Goal: Task Accomplishment & Management: Use online tool/utility

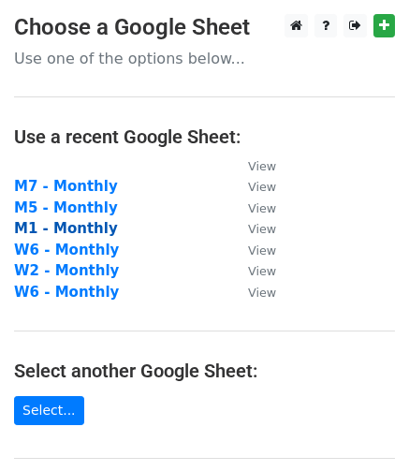
click at [72, 227] on strong "M1 - Monthly" at bounding box center [66, 228] width 104 height 17
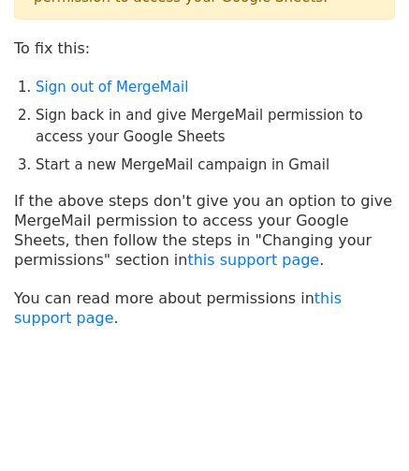
scroll to position [121, 0]
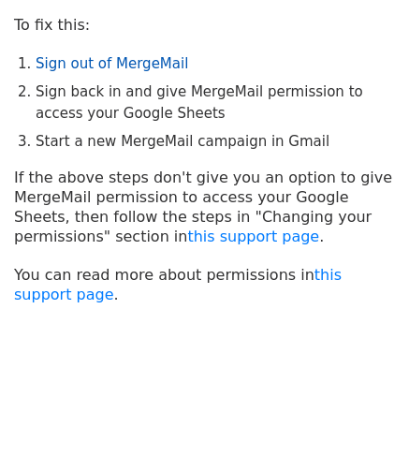
click at [150, 59] on link "Sign out of MergeMail" at bounding box center [112, 63] width 152 height 17
click at [137, 63] on link "Sign out of MergeMail" at bounding box center [112, 63] width 152 height 17
click at [100, 61] on link "Sign out of MergeMail" at bounding box center [112, 63] width 152 height 17
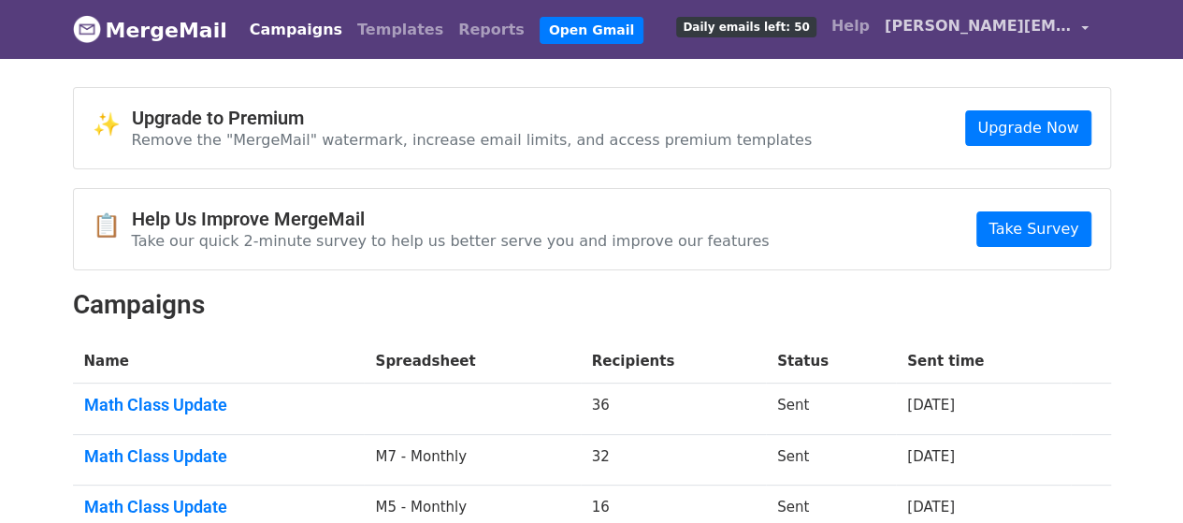
click at [1018, 36] on span "[PERSON_NAME][EMAIL_ADDRESS][PERSON_NAME][DOMAIN_NAME]" at bounding box center [978, 26] width 187 height 22
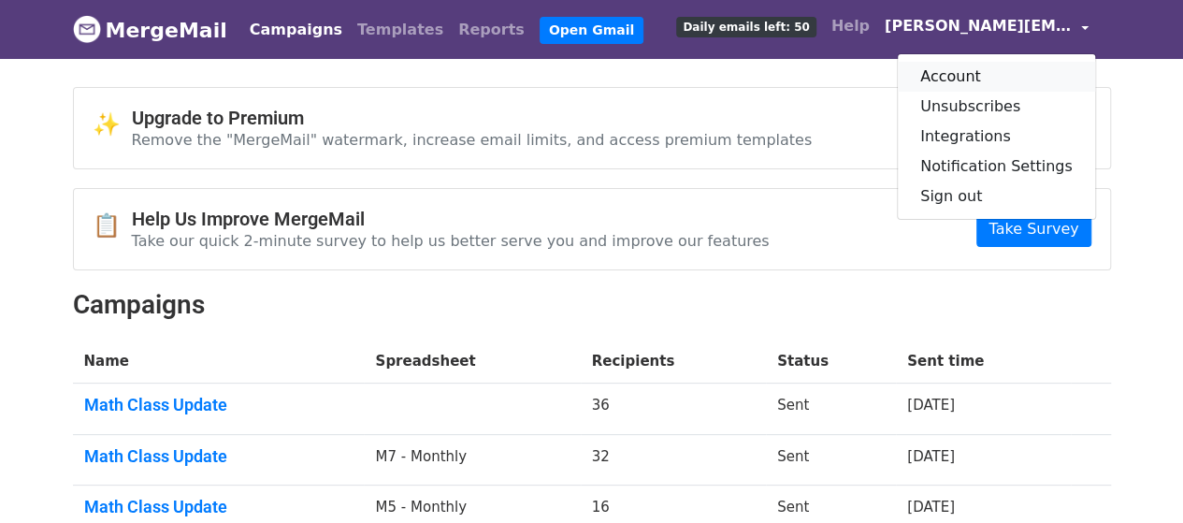
click at [994, 79] on link "Account" at bounding box center [996, 77] width 197 height 30
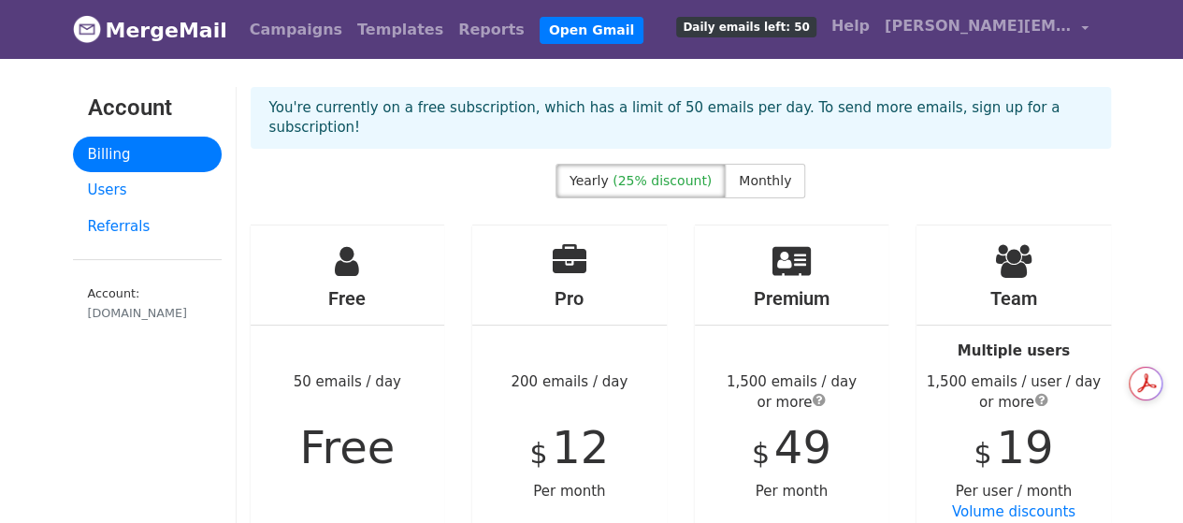
click at [327, 287] on h4 "Free" at bounding box center [348, 298] width 195 height 22
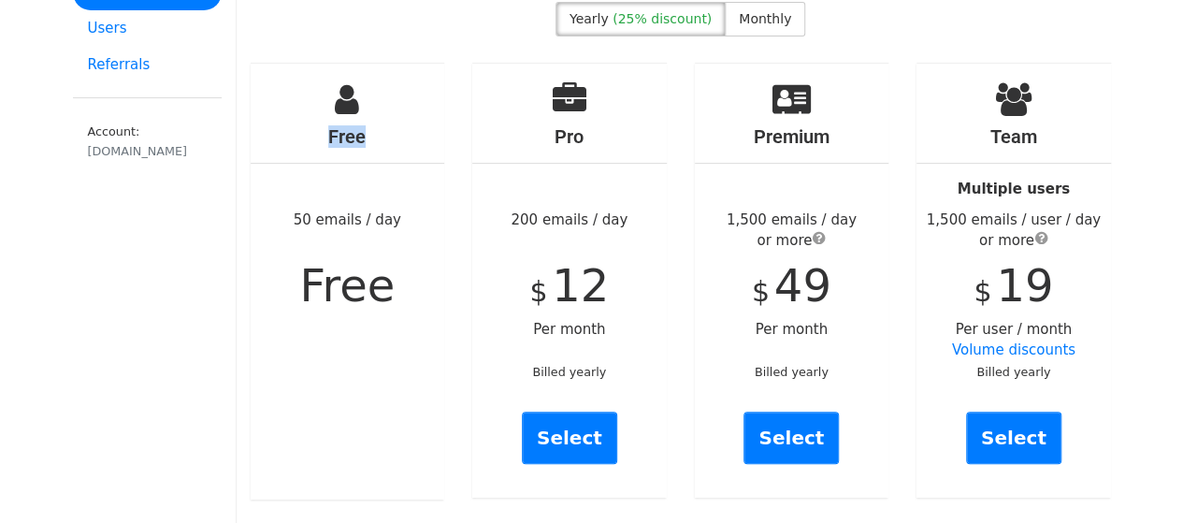
scroll to position [160, 0]
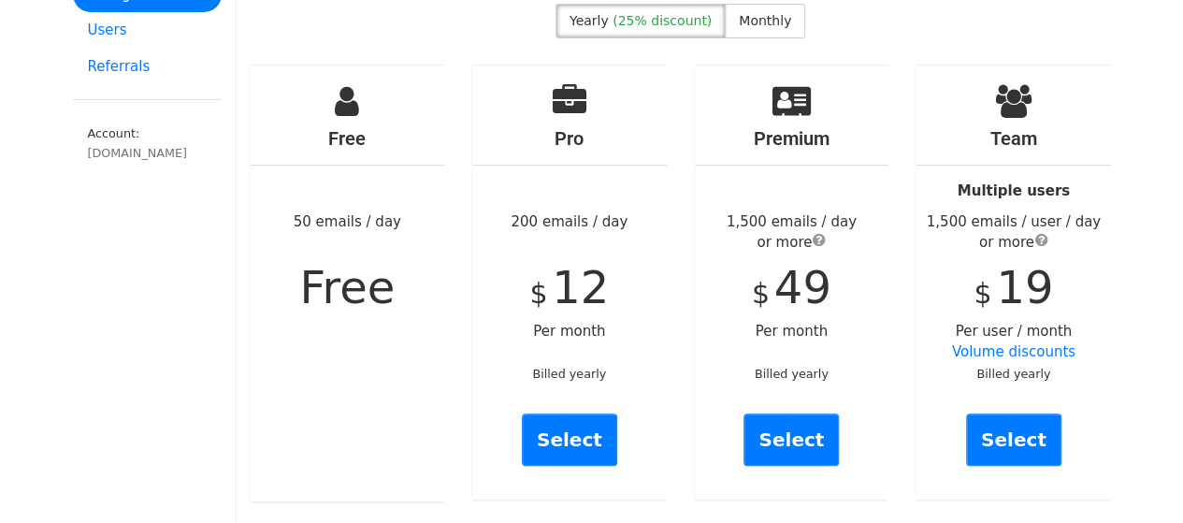
click at [363, 202] on div "Free 50 emails / day Free" at bounding box center [348, 283] width 195 height 436
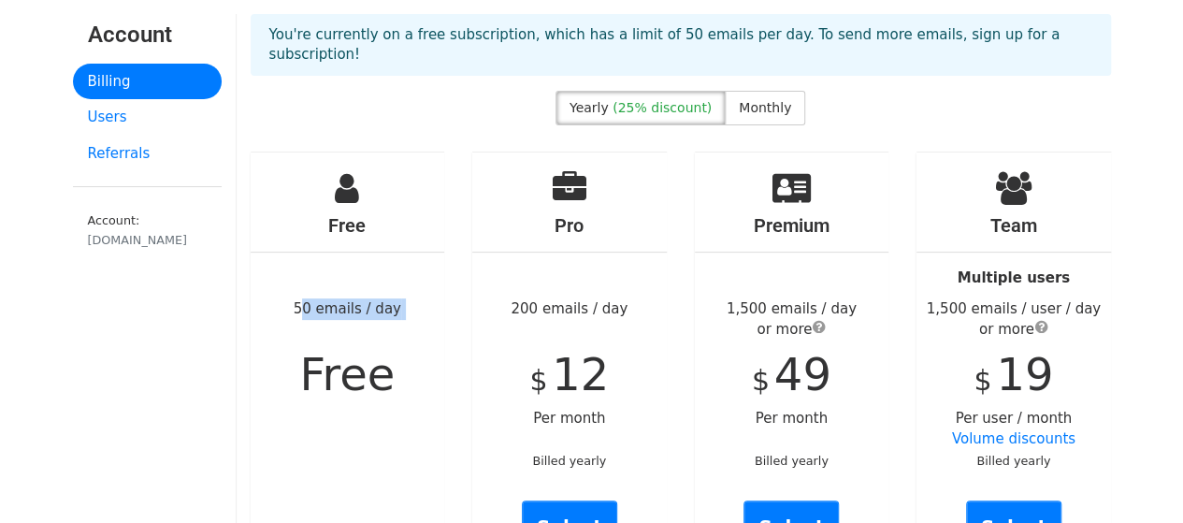
scroll to position [72, 0]
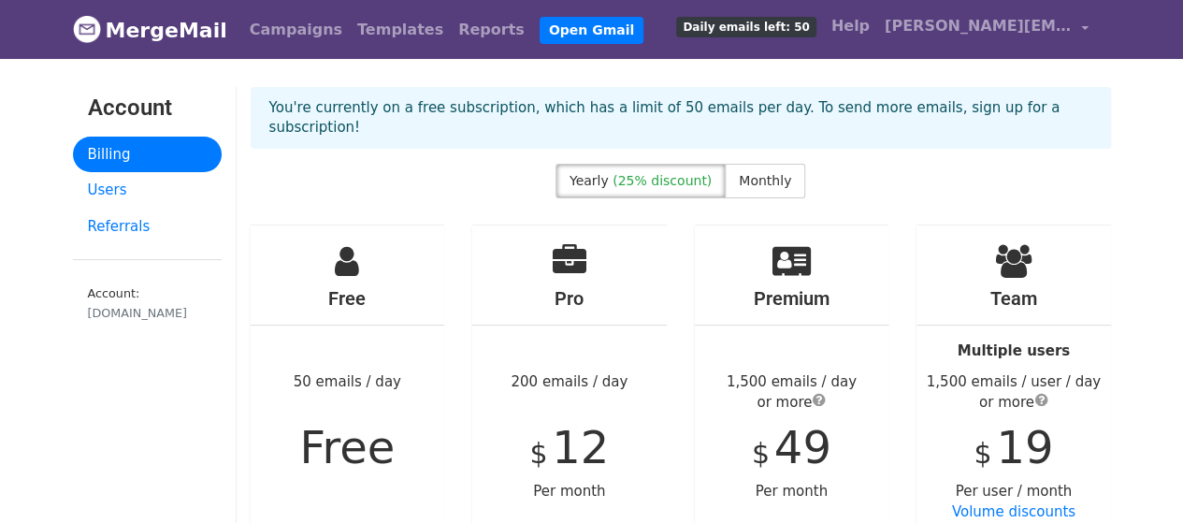
click at [746, 108] on p "You're currently on a free subscription, which has a limit of 50 emails per day…" at bounding box center [680, 117] width 823 height 39
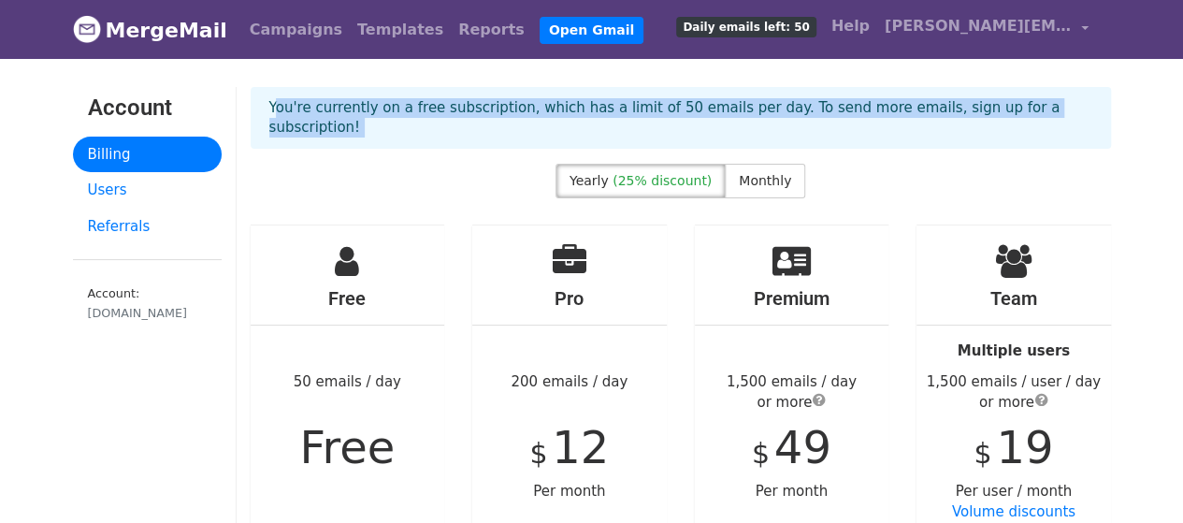
click at [746, 108] on p "You're currently on a free subscription, which has a limit of 50 emails per day…" at bounding box center [680, 117] width 823 height 39
click at [1006, 29] on span "[PERSON_NAME][EMAIL_ADDRESS][PERSON_NAME][DOMAIN_NAME]" at bounding box center [978, 26] width 187 height 22
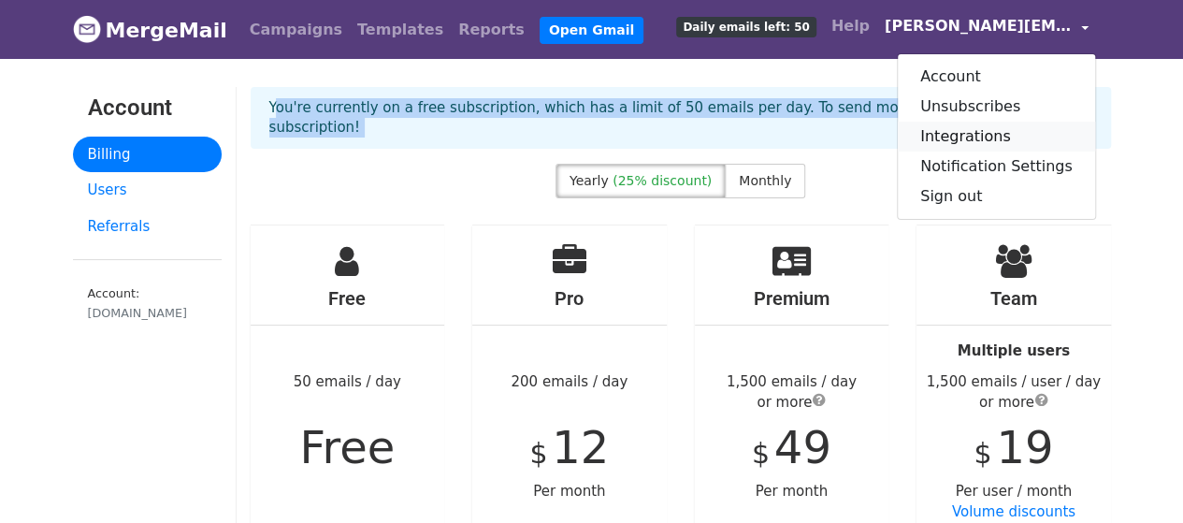
click at [986, 128] on link "Integrations" at bounding box center [996, 137] width 197 height 30
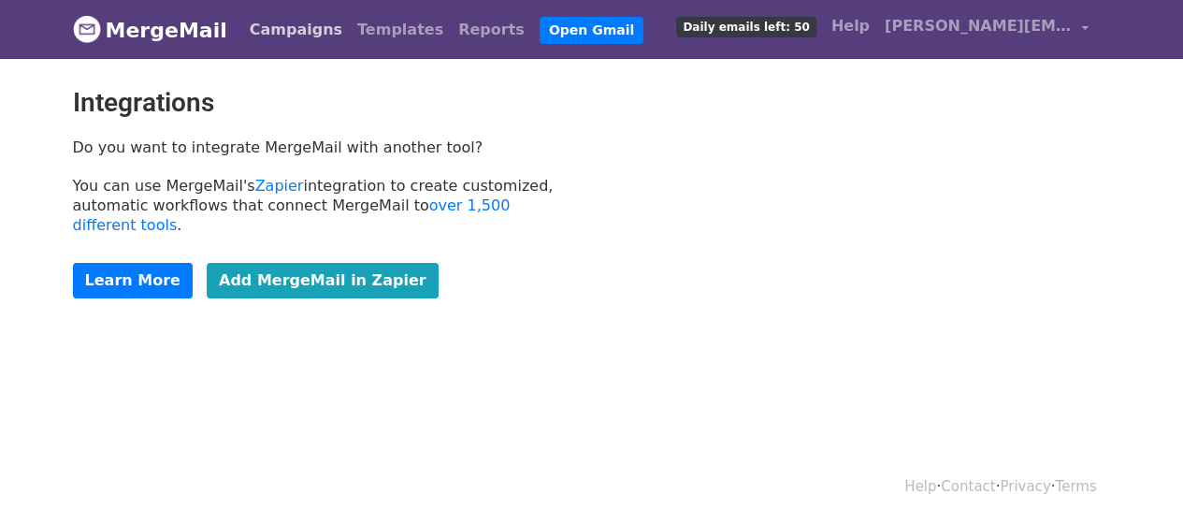
click at [289, 25] on link "Campaigns" at bounding box center [296, 29] width 108 height 37
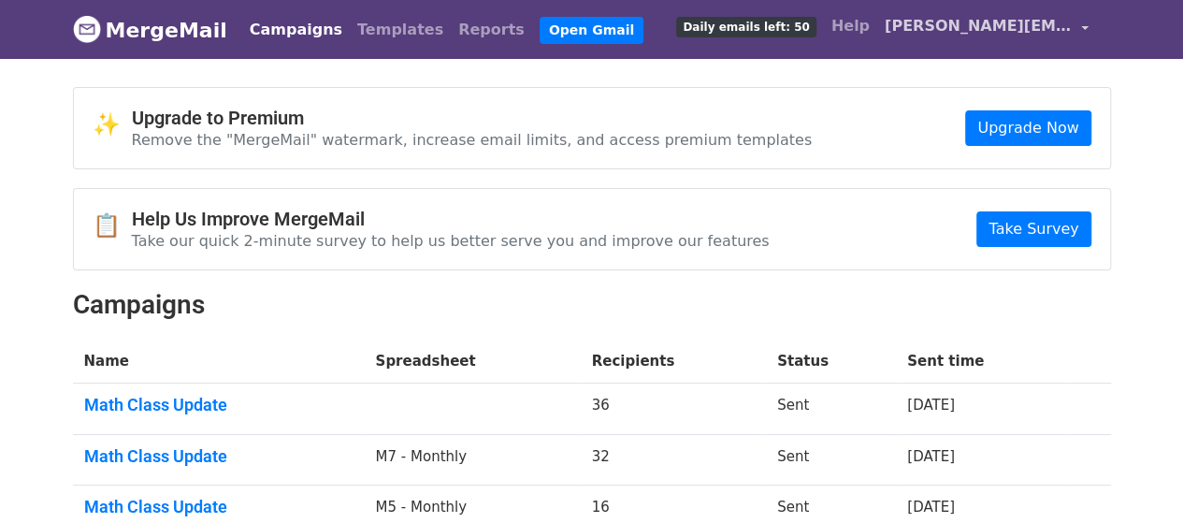
click at [1061, 11] on link "[PERSON_NAME][EMAIL_ADDRESS][PERSON_NAME][DOMAIN_NAME]" at bounding box center [986, 29] width 219 height 44
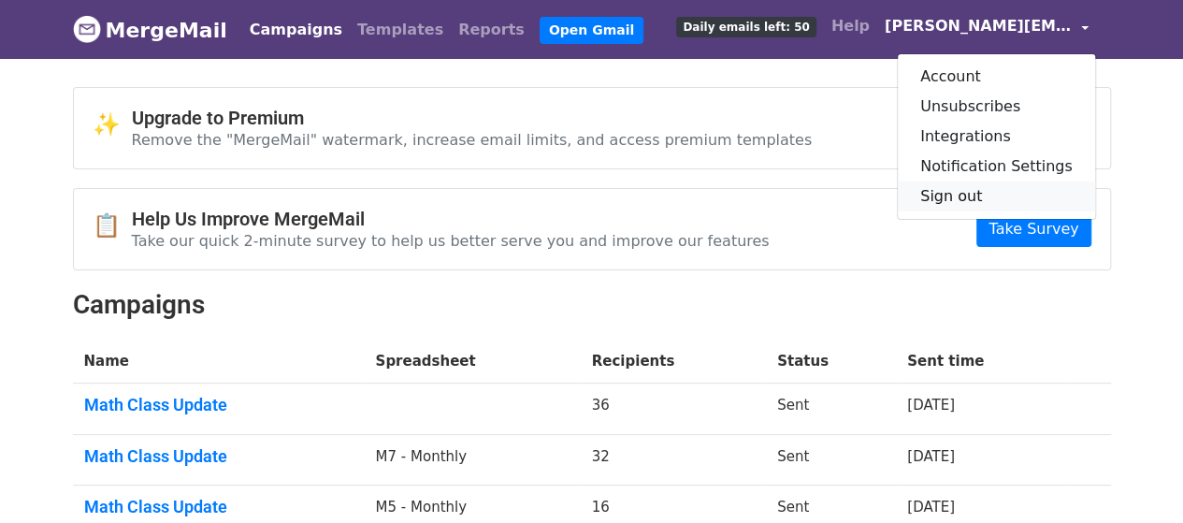
click at [975, 192] on link "Sign out" at bounding box center [996, 196] width 197 height 30
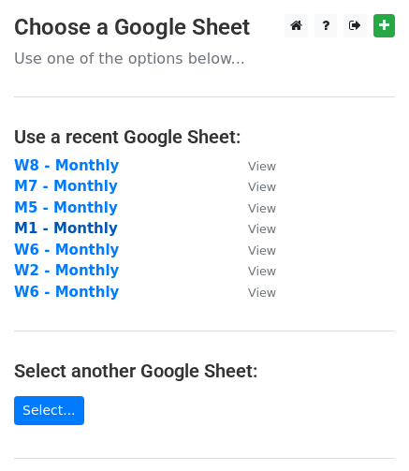
click at [79, 224] on strong "M1 - Monthly" at bounding box center [66, 228] width 104 height 17
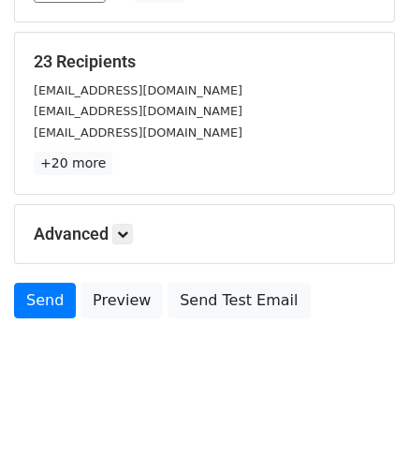
scroll to position [253, 0]
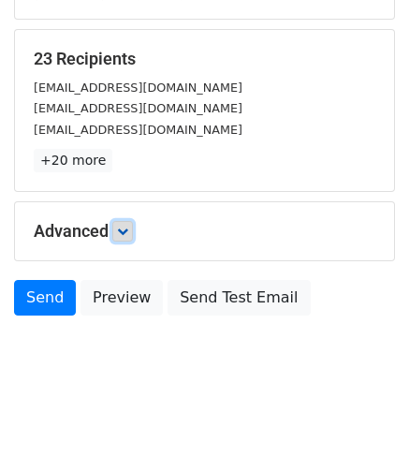
click at [125, 227] on icon at bounding box center [122, 230] width 11 height 11
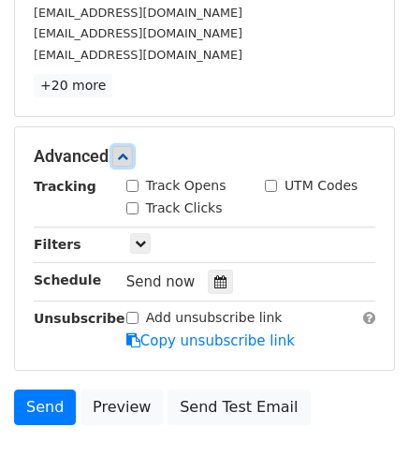
scroll to position [333, 0]
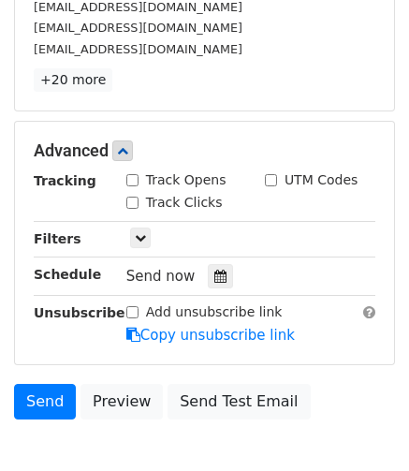
click at [189, 177] on label "Track Opens" at bounding box center [186, 180] width 80 height 20
click at [138, 177] on input "Track Opens" at bounding box center [132, 180] width 12 height 12
checkbox input "true"
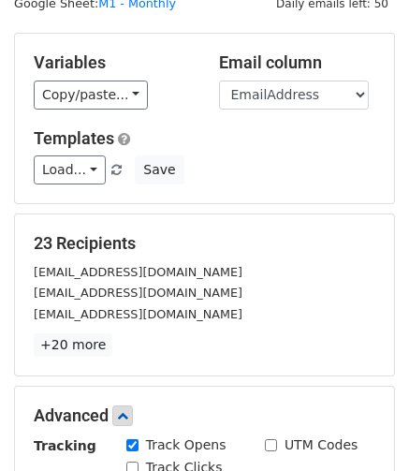
scroll to position [0, 0]
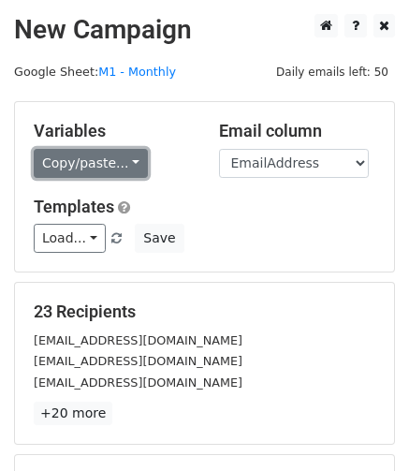
click at [125, 156] on link "Copy/paste..." at bounding box center [91, 163] width 114 height 29
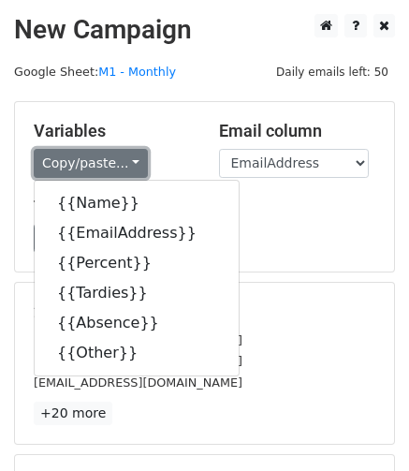
click at [125, 156] on link "Copy/paste..." at bounding box center [91, 163] width 114 height 29
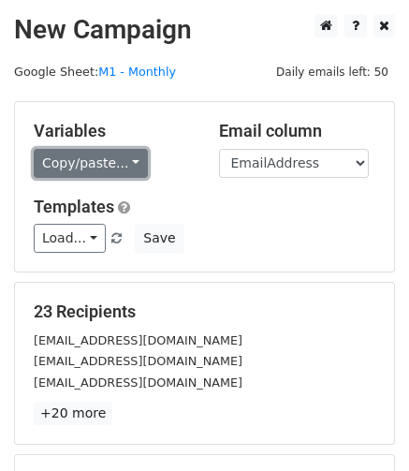
click at [88, 151] on link "Copy/paste..." at bounding box center [91, 163] width 114 height 29
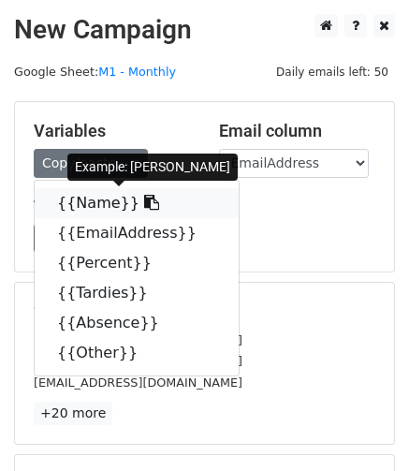
click at [89, 201] on link "{{Name}}" at bounding box center [137, 203] width 204 height 30
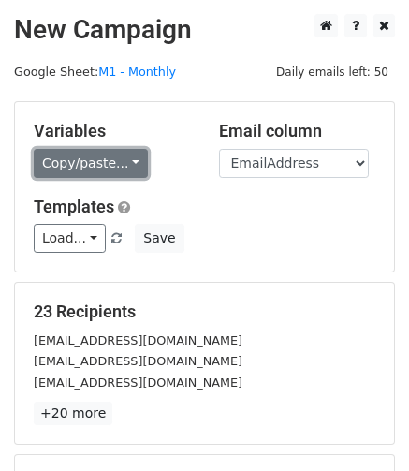
click at [71, 167] on link "Copy/paste..." at bounding box center [91, 163] width 114 height 29
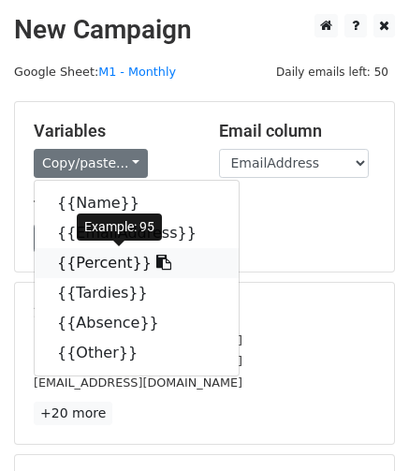
click at [109, 261] on link "{{Percent}}" at bounding box center [137, 263] width 204 height 30
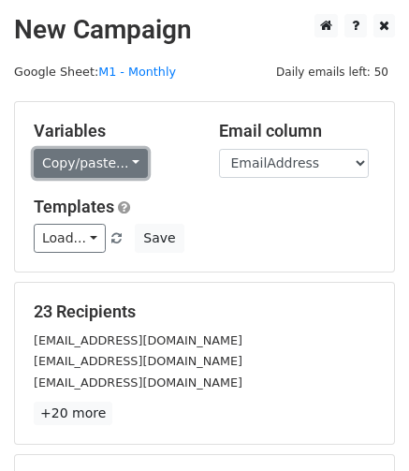
click at [89, 156] on link "Copy/paste..." at bounding box center [91, 163] width 114 height 29
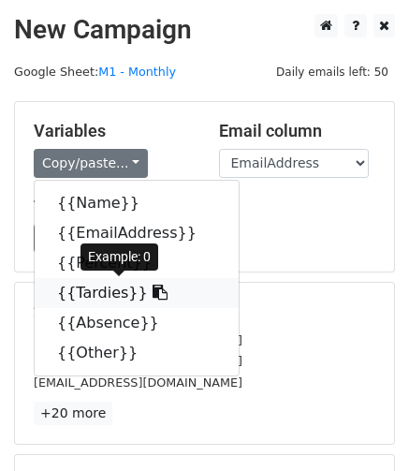
click at [65, 283] on link "{{Tardies}}" at bounding box center [137, 293] width 204 height 30
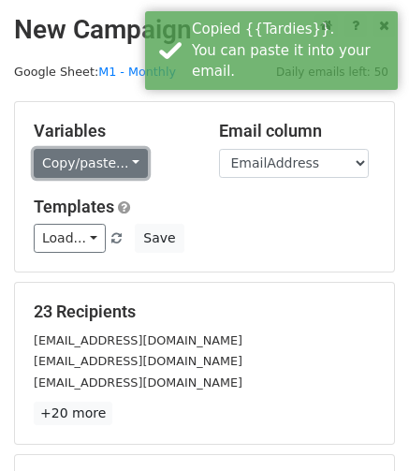
click at [102, 165] on link "Copy/paste..." at bounding box center [91, 163] width 114 height 29
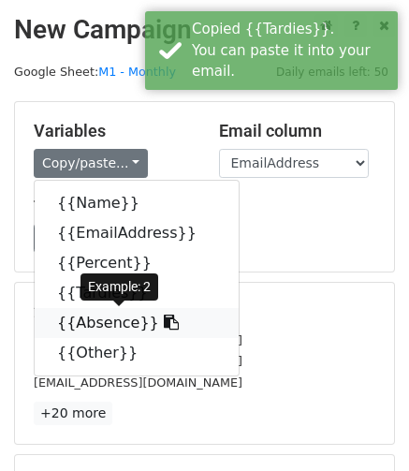
click at [73, 325] on link "{{Absence}}" at bounding box center [137, 323] width 204 height 30
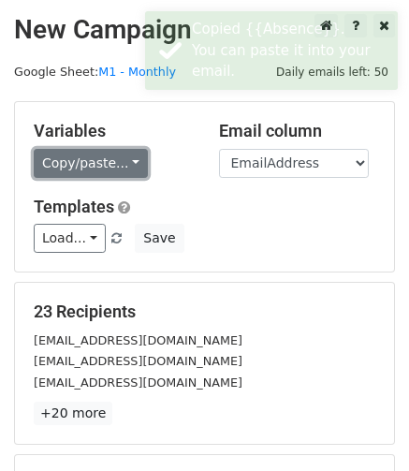
click at [78, 158] on link "Copy/paste..." at bounding box center [91, 163] width 114 height 29
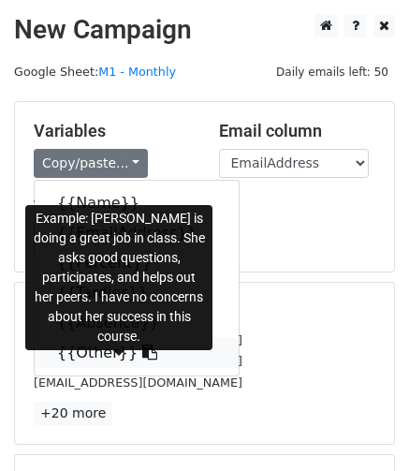
click at [77, 353] on link "{{Other}}" at bounding box center [137, 353] width 204 height 30
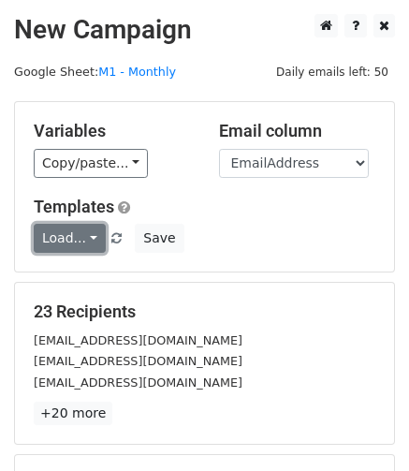
click at [84, 234] on link "Load..." at bounding box center [70, 238] width 72 height 29
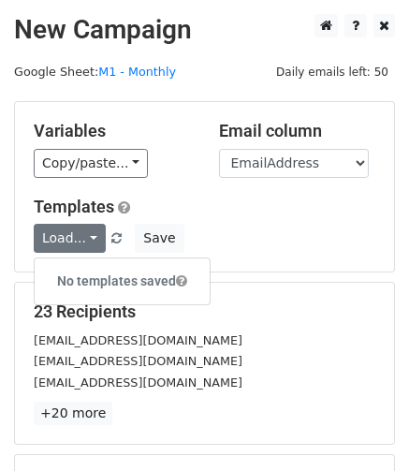
click at [264, 196] on h5 "Templates" at bounding box center [204, 206] width 341 height 21
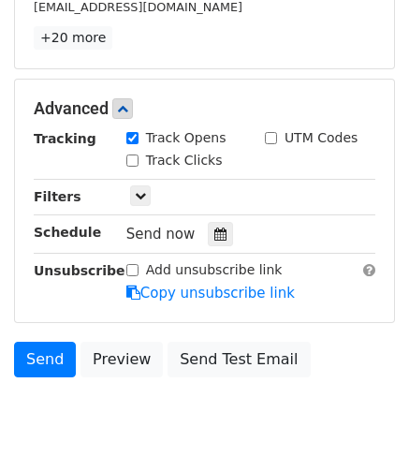
scroll to position [377, 0]
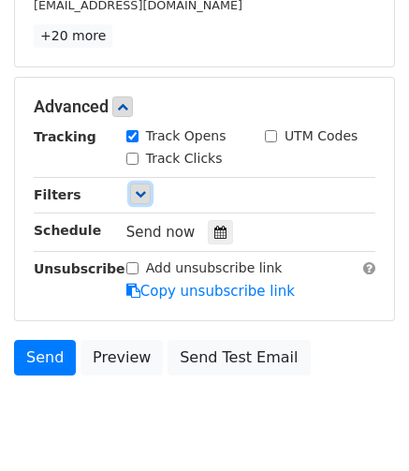
click at [140, 188] on icon at bounding box center [140, 193] width 11 height 11
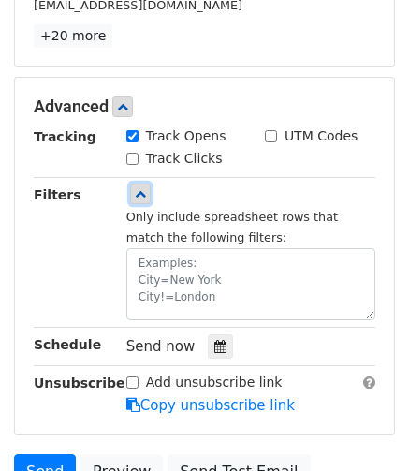
click at [140, 188] on icon at bounding box center [140, 193] width 11 height 11
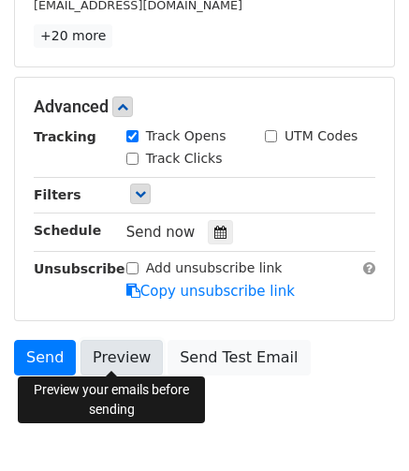
click at [110, 351] on link "Preview" at bounding box center [121, 358] width 82 height 36
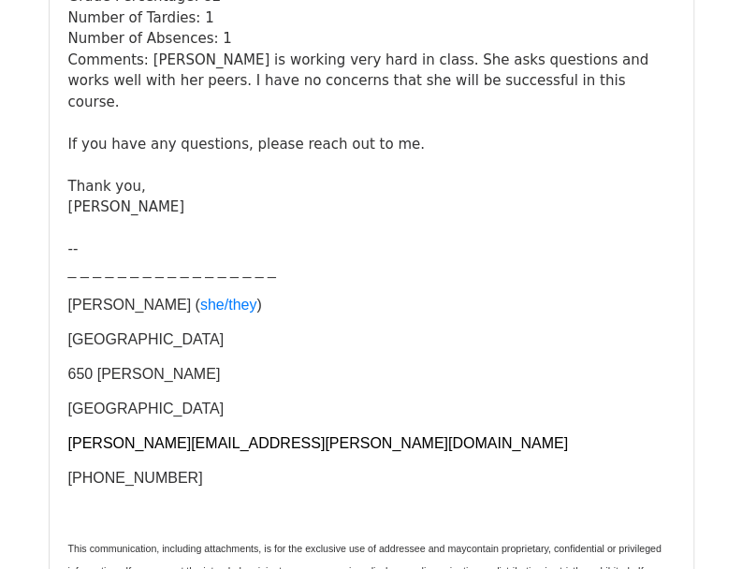
scroll to position [23036, 0]
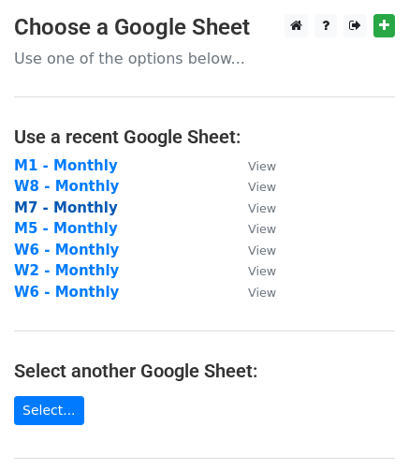
click at [64, 205] on strong "M7 - Monthly" at bounding box center [66, 207] width 104 height 17
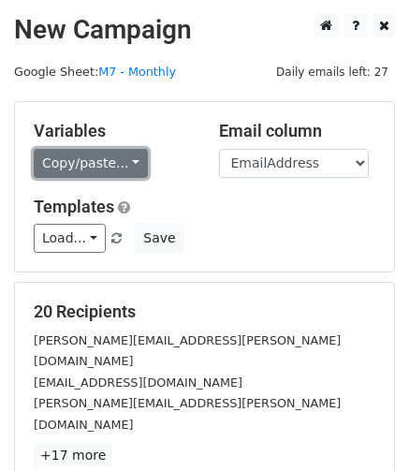
click at [65, 156] on link "Copy/paste..." at bounding box center [91, 163] width 114 height 29
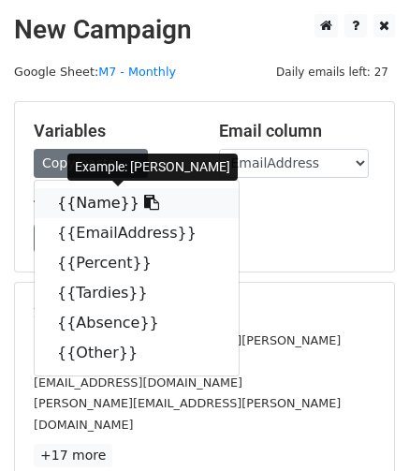
click at [82, 197] on link "{{Name}}" at bounding box center [137, 203] width 204 height 30
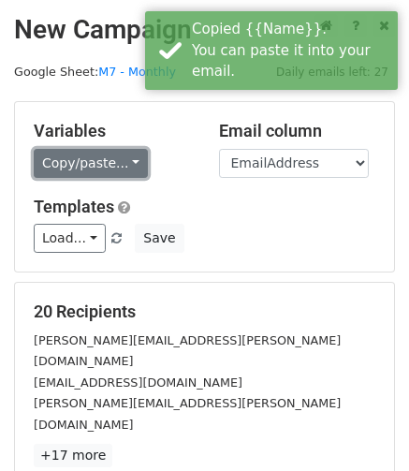
click at [86, 162] on link "Copy/paste..." at bounding box center [91, 163] width 114 height 29
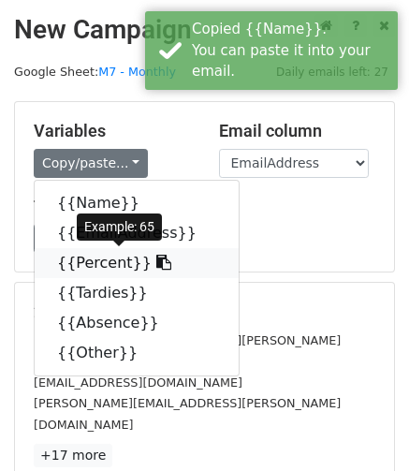
click at [110, 257] on link "{{Percent}}" at bounding box center [137, 263] width 204 height 30
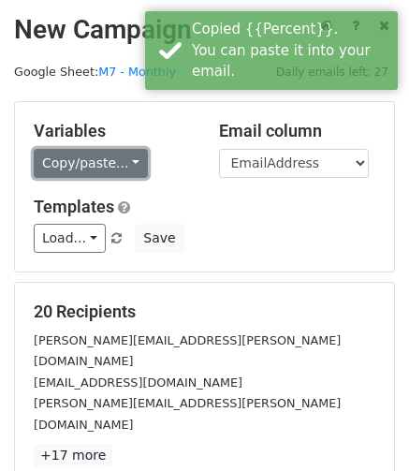
click at [92, 165] on link "Copy/paste..." at bounding box center [91, 163] width 114 height 29
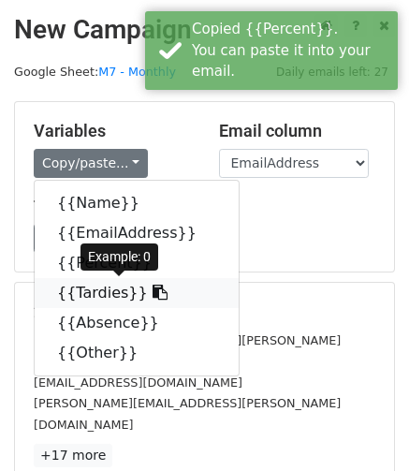
click at [88, 294] on link "{{Tardies}}" at bounding box center [137, 293] width 204 height 30
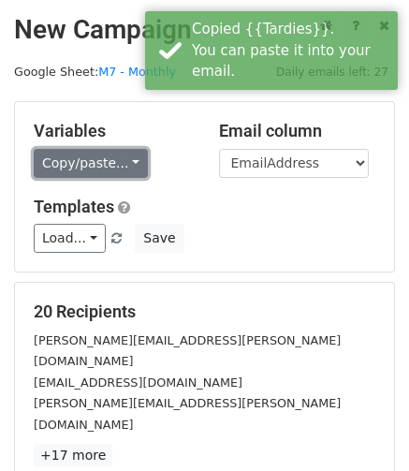
click at [99, 165] on link "Copy/paste..." at bounding box center [91, 163] width 114 height 29
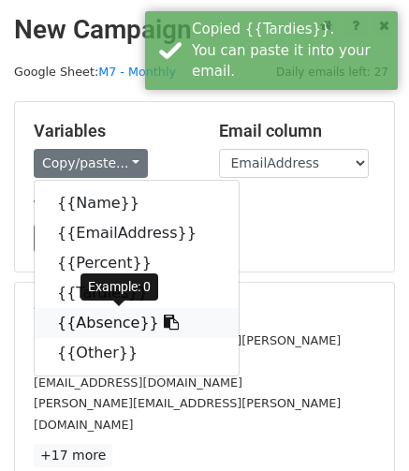
click at [105, 322] on link "{{Absence}}" at bounding box center [137, 323] width 204 height 30
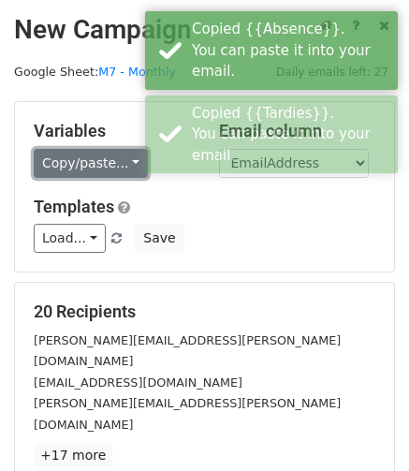
click at [85, 153] on link "Copy/paste..." at bounding box center [91, 163] width 114 height 29
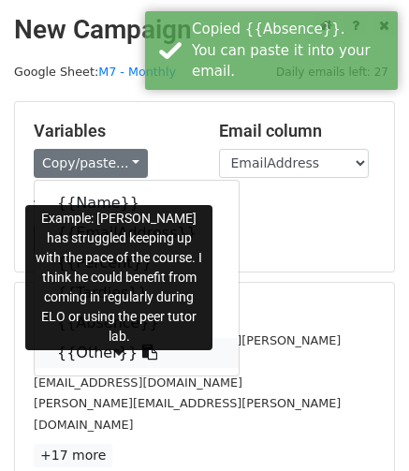
click at [87, 350] on link "{{Other}}" at bounding box center [137, 353] width 204 height 30
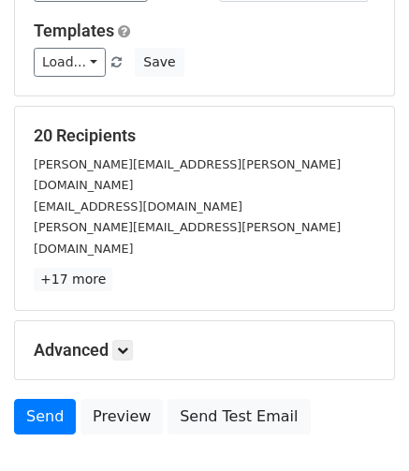
scroll to position [178, 0]
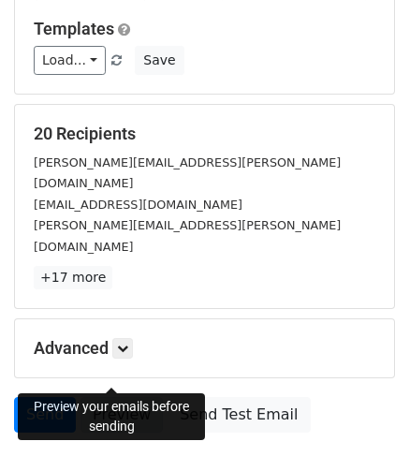
click at [122, 397] on link "Preview" at bounding box center [121, 415] width 82 height 36
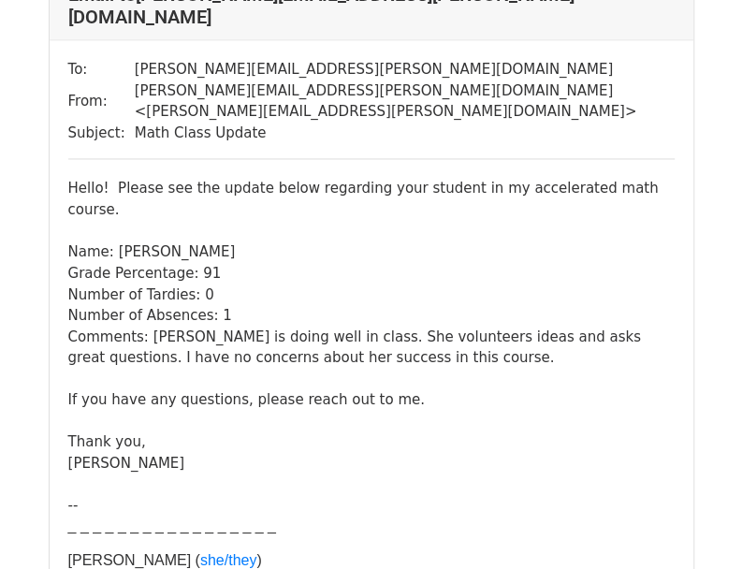
scroll to position [12129, 0]
